Goal: Browse casually: Explore the website without a specific task or goal

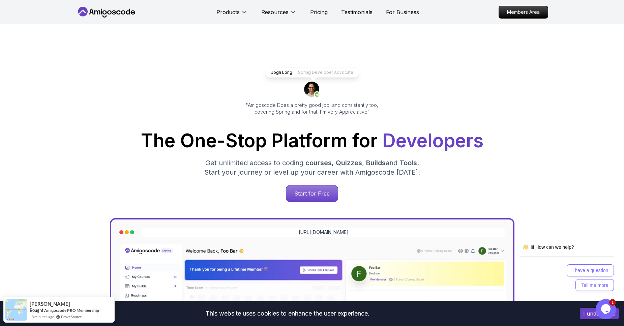
click at [453, 154] on div "The One-Stop Platform for Developers Get unlimited access to coding courses , Q…" at bounding box center [312, 166] width 461 height 70
click at [559, 119] on div "Jogh Long Spring Developer Advocate "Amigoscode Does a pretty good job, and con…" at bounding box center [312, 275] width 624 height 503
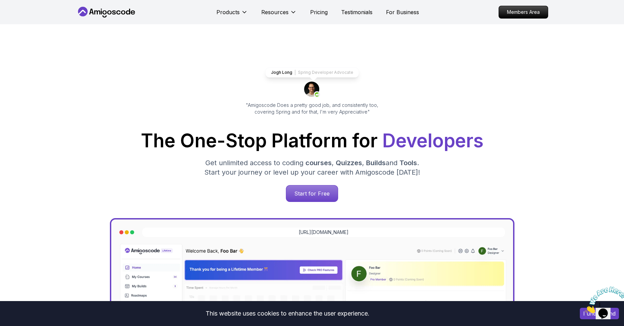
click at [536, 61] on div "Jogh Long Spring Developer Advocate "Amigoscode Does a pretty good job, and con…" at bounding box center [312, 275] width 472 height 503
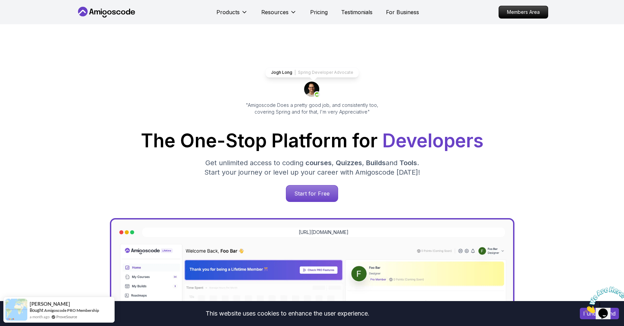
click at [475, 65] on div "Jogh Long Spring Developer Advocate "Amigoscode Does a pretty good job, and con…" at bounding box center [312, 275] width 472 height 503
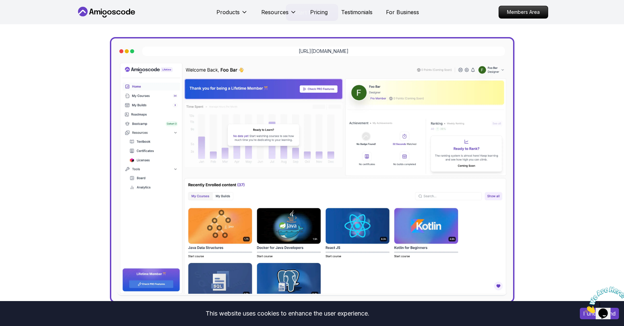
scroll to position [202, 0]
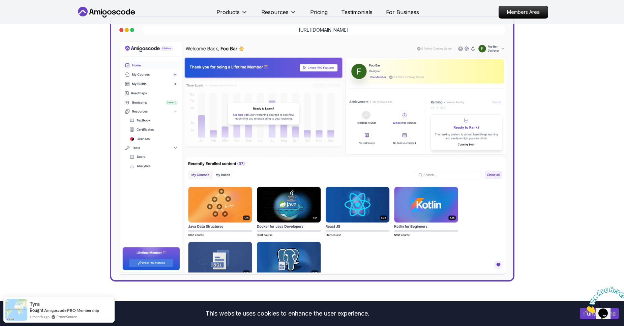
click at [587, 151] on div "Jogh Long Spring Developer Advocate "Amigoscode Does a pretty good job, and con…" at bounding box center [312, 73] width 624 height 503
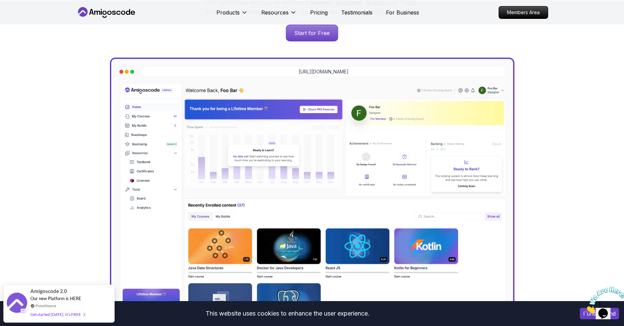
scroll to position [162, 0]
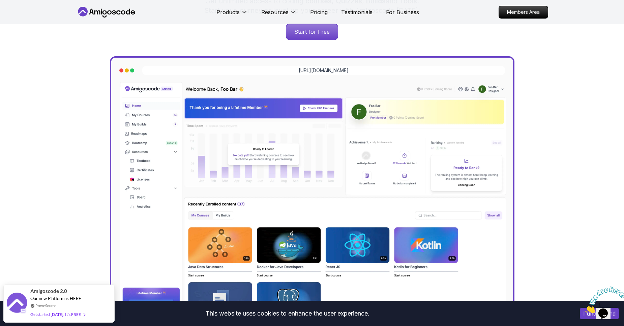
click at [616, 151] on div "Jogh Long Spring Developer Advocate "Amigoscode Does a pretty good job, and con…" at bounding box center [312, 113] width 624 height 503
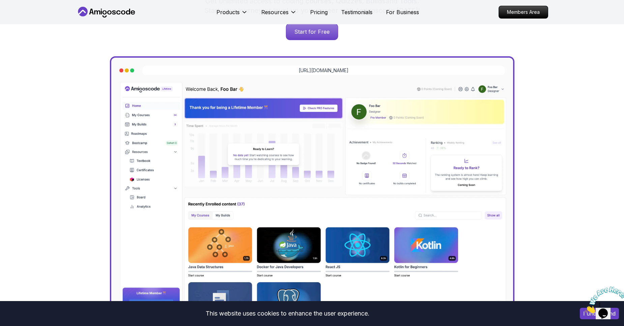
click at [391, 2] on nav "Products Resources Pricing Testimonials For Business Members Area" at bounding box center [312, 12] width 472 height 24
click at [387, 1] on nav "Products Resources Pricing Testimonials For Business Members Area" at bounding box center [312, 12] width 472 height 24
